Goal: Subscribe to service/newsletter

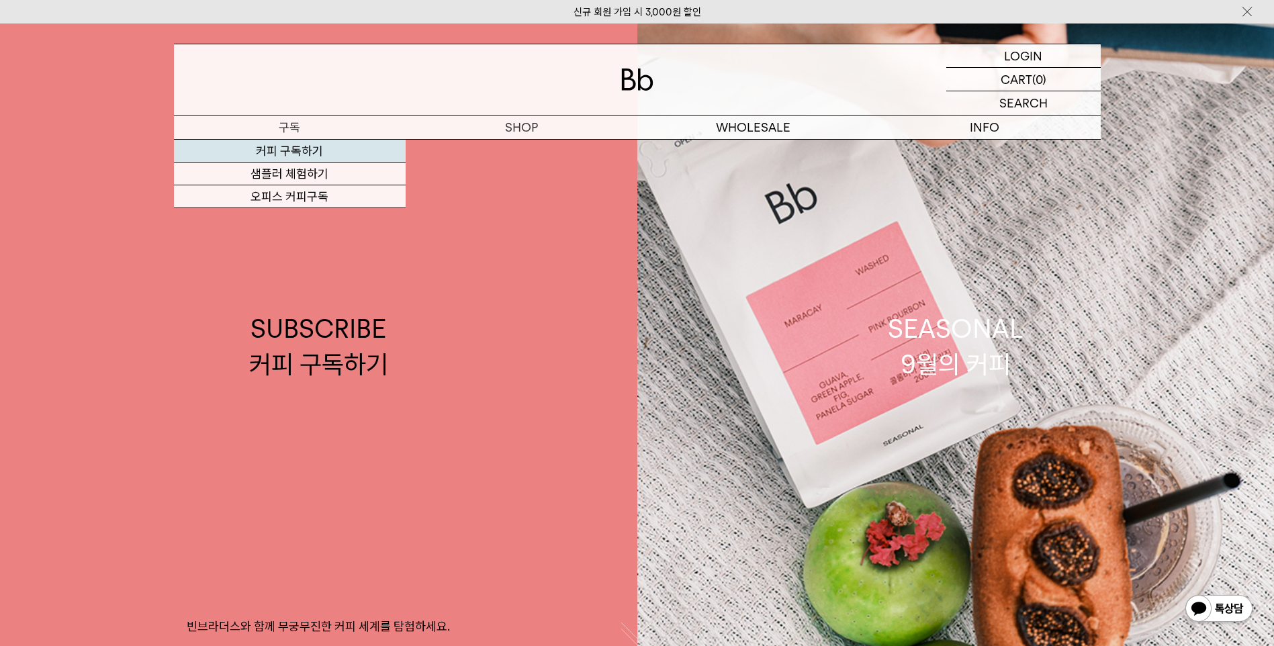
click at [295, 153] on link "커피 구독하기" at bounding box center [290, 151] width 232 height 23
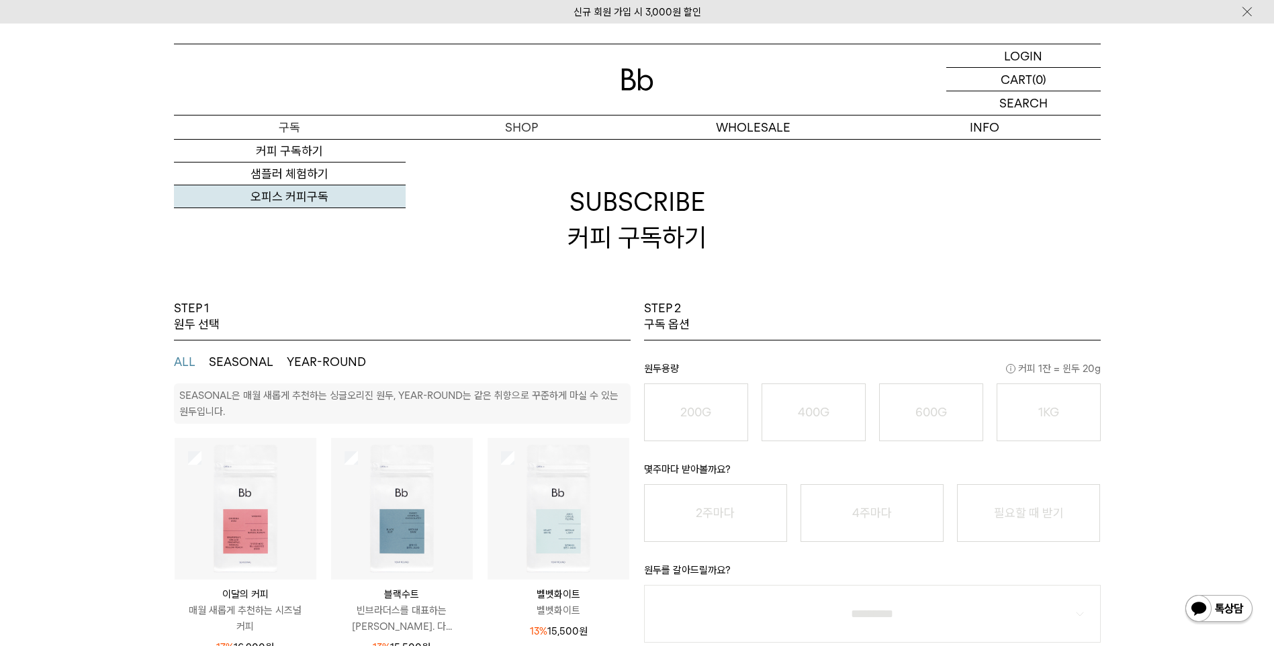
click at [293, 192] on link "오피스 커피구독" at bounding box center [290, 196] width 232 height 23
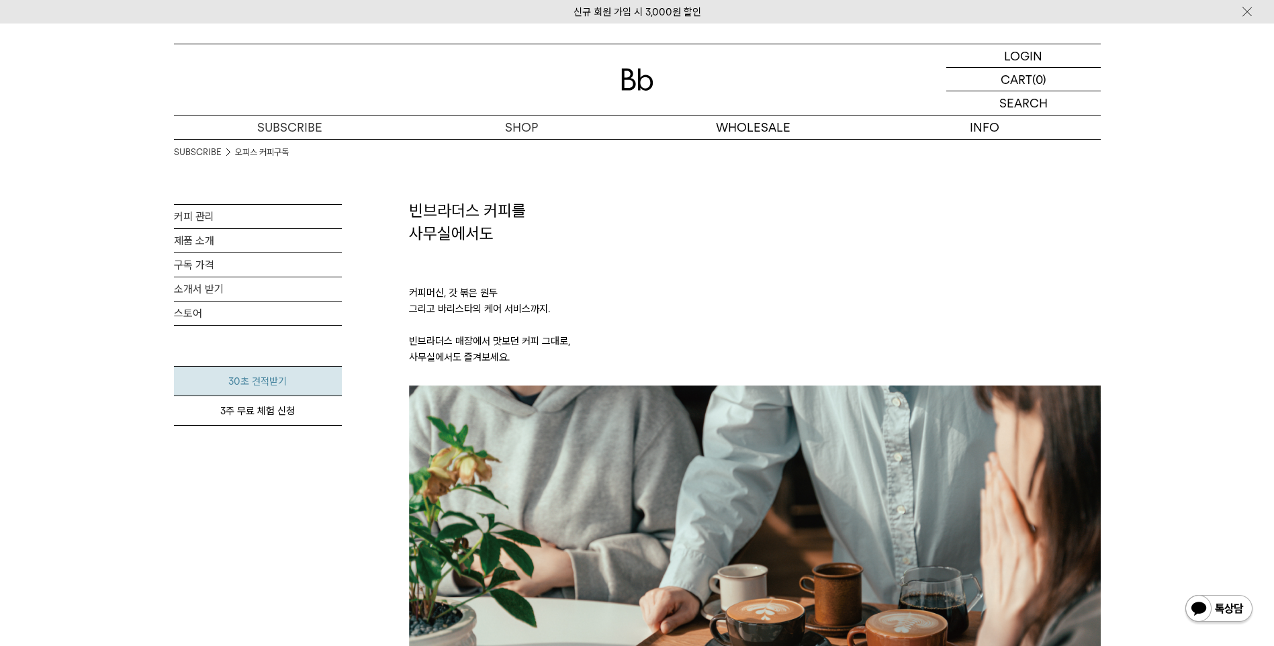
click at [252, 379] on link "30초 견적받기" at bounding box center [258, 381] width 168 height 30
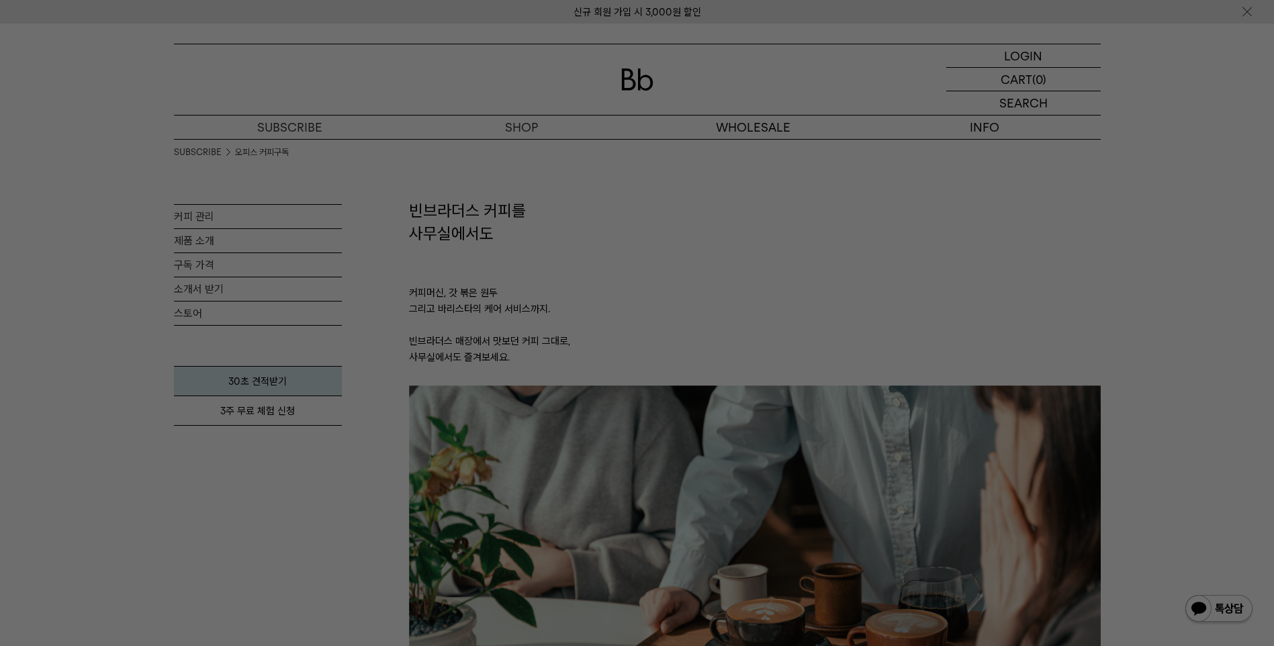
click at [1085, 626] on img at bounding box center [755, 615] width 692 height 461
